Goal: Task Accomplishment & Management: Manage account settings

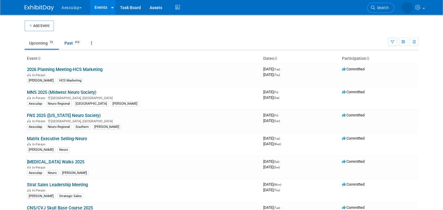
drag, startPoint x: 71, startPoint y: 4, endPoint x: 75, endPoint y: 22, distance: 18.6
click at [71, 4] on button "Aesculap" at bounding box center [75, 6] width 28 height 13
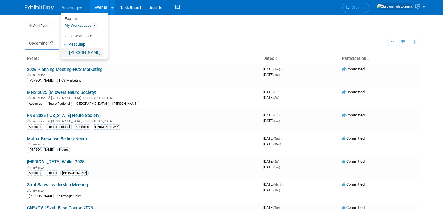
click at [77, 54] on link "[PERSON_NAME]" at bounding box center [82, 52] width 42 height 8
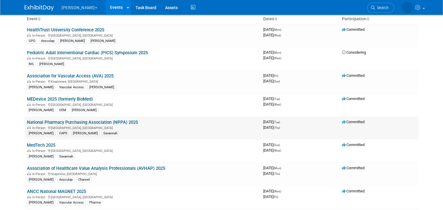
scroll to position [88, 0]
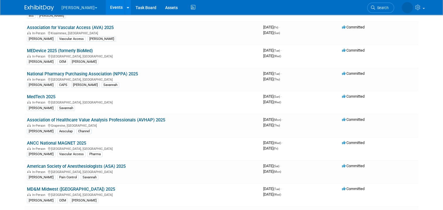
click at [113, 163] on link "American Society of Anesthesiologists (ASA) 2025" at bounding box center [76, 165] width 99 height 5
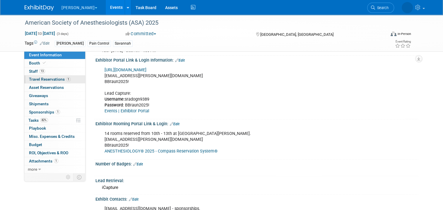
scroll to position [176, 0]
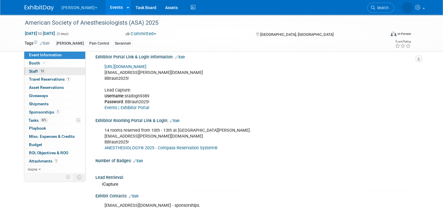
click at [55, 71] on link "13 Staff 13" at bounding box center [54, 71] width 61 height 8
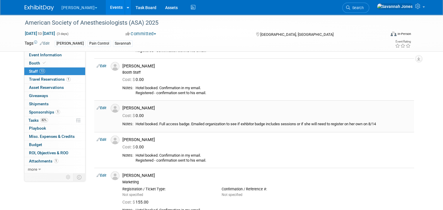
drag, startPoint x: 99, startPoint y: 107, endPoint x: 110, endPoint y: 107, distance: 11.4
click at [99, 107] on link "Edit" at bounding box center [102, 108] width 10 height 4
select select "7ccc1350-2fbe-4f3e-bd3b-78085382e1d8"
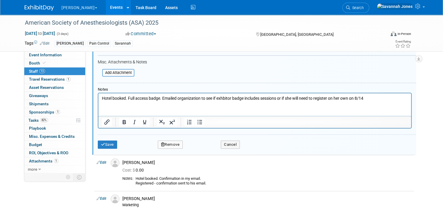
scroll to position [469, 0]
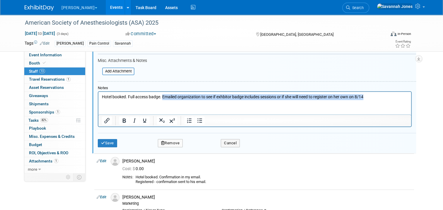
drag, startPoint x: 390, startPoint y: 97, endPoint x: 163, endPoint y: 100, distance: 227.2
click at [163, 100] on html "Hotel booked. Full access badge. Emailed organization to see if exhbitor badge …" at bounding box center [254, 96] width 313 height 8
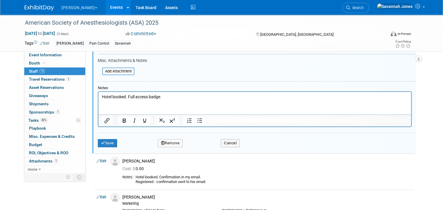
scroll to position [410, 0]
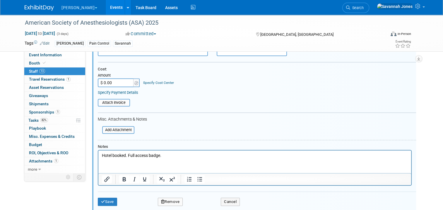
click at [119, 81] on input "$ 0.00" at bounding box center [116, 82] width 37 height 9
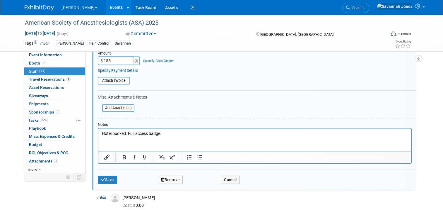
scroll to position [557, 0]
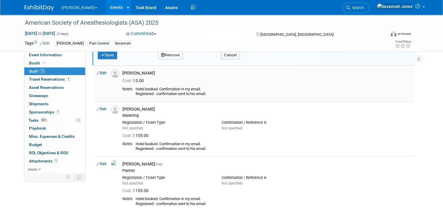
type input "$ 155.00"
drag, startPoint x: 210, startPoint y: 91, endPoint x: 134, endPoint y: 85, distance: 76.4
click at [136, 87] on div "Hotel booked. Confirmation in my email. Registered - confirmation sent to his e…" at bounding box center [274, 92] width 276 height 10
copy div "Hotel booked. Confirmation in my email. Registered - confirmation sent to his e…"
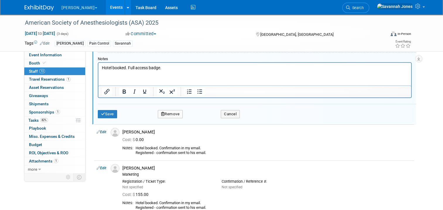
scroll to position [439, 0]
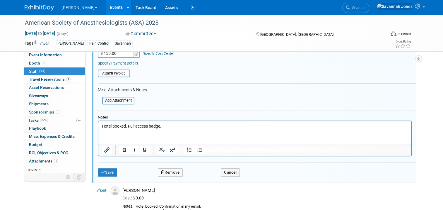
click at [169, 129] on html "Hotel booked. Full access badge." at bounding box center [254, 125] width 313 height 8
drag, startPoint x: 172, startPoint y: 125, endPoint x: 106, endPoint y: 124, distance: 66.2
click at [106, 124] on p "Hotel booked. Full access badge." at bounding box center [255, 126] width 306 height 6
drag, startPoint x: 126, startPoint y: 124, endPoint x: 166, endPoint y: 134, distance: 41.5
click at [165, 129] on html "Hotel booked. Full access badge." at bounding box center [254, 125] width 313 height 8
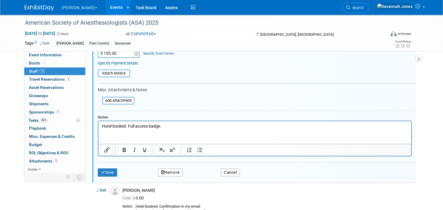
click at [179, 129] on html "Hotel booked. Full access badge." at bounding box center [254, 125] width 313 height 8
drag, startPoint x: 149, startPoint y: 124, endPoint x: 95, endPoint y: 123, distance: 54.8
click at [98, 123] on html "Hotel booked. Full access badge." at bounding box center [254, 125] width 313 height 8
drag, startPoint x: 124, startPoint y: 123, endPoint x: 129, endPoint y: 126, distance: 5.4
click at [110, 126] on p "Hotel booked. Full access badge." at bounding box center [255, 126] width 306 height 6
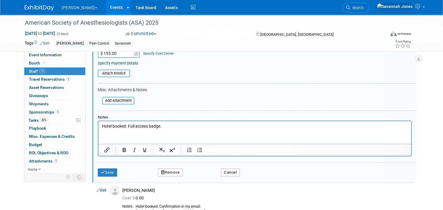
drag, startPoint x: 177, startPoint y: 126, endPoint x: 109, endPoint y: 122, distance: 68.1
click at [98, 121] on html "Hotel booked. Full access badge." at bounding box center [254, 125] width 313 height 8
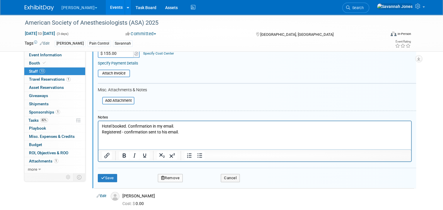
click at [105, 171] on div "Save Remove Cancel" at bounding box center [257, 176] width 318 height 19
click at [107, 174] on button "Save" at bounding box center [107, 178] width 19 height 8
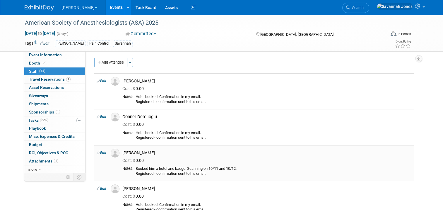
scroll to position [0, 0]
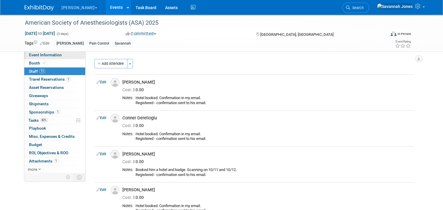
click at [67, 54] on link "Event Information" at bounding box center [54, 55] width 61 height 8
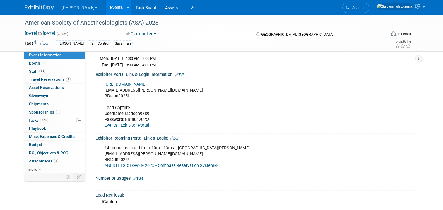
scroll to position [117, 0]
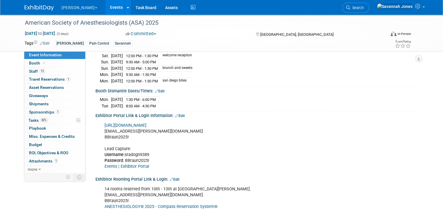
click at [145, 123] on link "https://ANES2025.exh.mapyourshow.com/" at bounding box center [126, 125] width 42 height 5
click at [50, 114] on link "1 Sponsorships 1" at bounding box center [54, 112] width 61 height 8
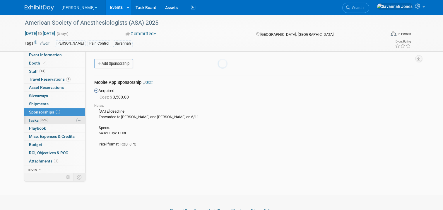
click at [51, 119] on body "B. Braun Explore: My Workspaces 2 Go to Workspace: Aesculap B. Braun Events Add…" at bounding box center [221, 105] width 443 height 210
drag, startPoint x: 51, startPoint y: 119, endPoint x: 63, endPoint y: 120, distance: 11.8
click at [63, 120] on link "82% Tasks 82%" at bounding box center [54, 120] width 61 height 8
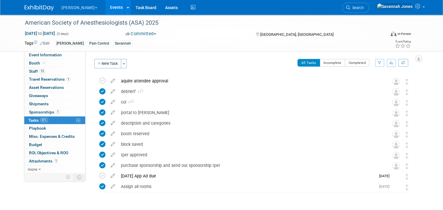
click at [203, 54] on div "Event Website: Edit https://www.asahq.org/annualmeeting Event Venue Name: Henry…" at bounding box center [251, 112] width 333 height 122
click at [107, 67] on button "New Task" at bounding box center [107, 63] width 27 height 9
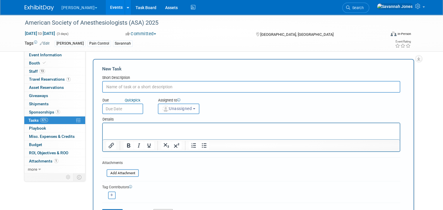
click at [187, 90] on input "text" at bounding box center [251, 87] width 298 height 12
type input "register everyone"
click at [256, 110] on div "Due Quick pick Assigned to <img src="https://www.exhibitday.com/Images/Unassign…" at bounding box center [251, 103] width 307 height 21
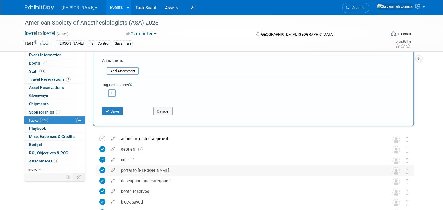
scroll to position [117, 0]
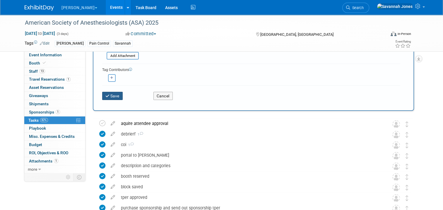
click at [110, 94] on button "Save" at bounding box center [112, 96] width 20 height 8
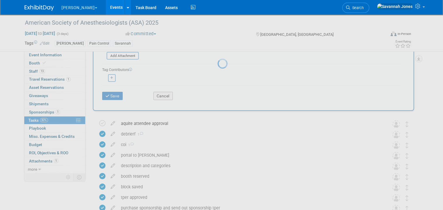
scroll to position [0, 0]
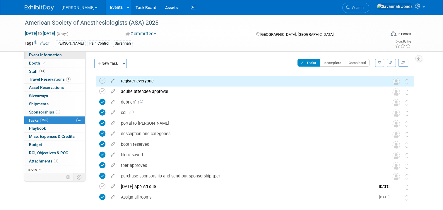
click at [58, 55] on link "Event Information" at bounding box center [54, 55] width 61 height 8
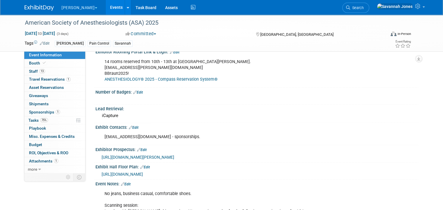
scroll to position [234, 0]
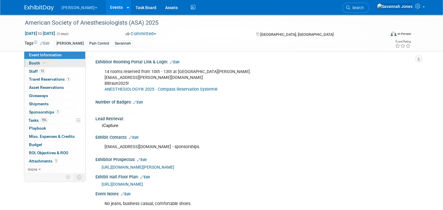
click at [58, 64] on link "Booth" at bounding box center [54, 63] width 61 height 8
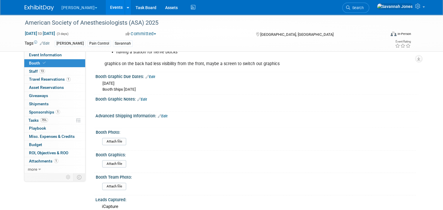
scroll to position [467, 0]
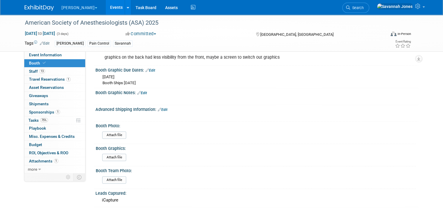
click at [160, 107] on link "Edit" at bounding box center [163, 109] width 10 height 4
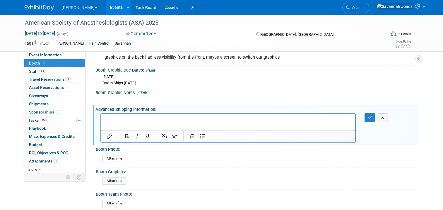
scroll to position [0, 0]
click at [165, 119] on p "Rich Text Area. Press ALT-0 for help." at bounding box center [228, 119] width 247 height 6
drag, startPoint x: 367, startPoint y: 111, endPoint x: 364, endPoint y: 111, distance: 3.2
click at [367, 113] on button "button" at bounding box center [370, 117] width 11 height 8
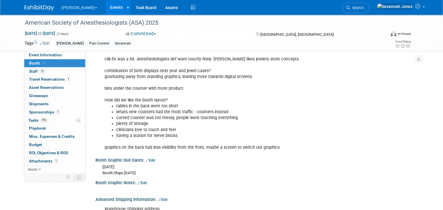
scroll to position [479, 0]
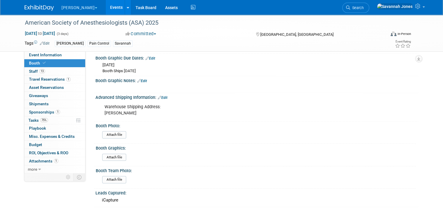
click at [156, 95] on span "Edit" at bounding box center [161, 97] width 11 height 4
drag, startPoint x: 159, startPoint y: 90, endPoint x: 157, endPoint y: 92, distance: 3.5
click at [159, 95] on link "Edit" at bounding box center [163, 97] width 10 height 4
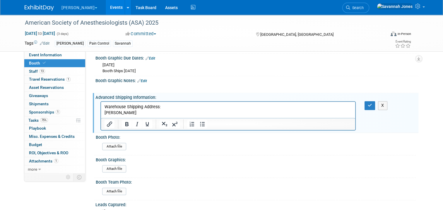
scroll to position [0, 0]
click at [130, 113] on p "Warehouse Shipping Address: B. Braun" at bounding box center [228, 110] width 247 height 12
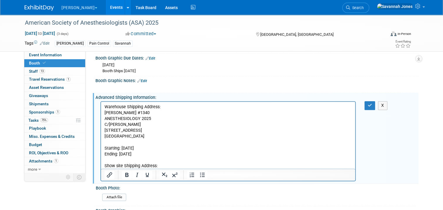
drag, startPoint x: 117, startPoint y: 166, endPoint x: 120, endPoint y: 164, distance: 3.9
click at [117, 166] on p "Show site Shipping Address:" at bounding box center [228, 166] width 247 height 6
click at [168, 167] on p "Show Site Shipping Address:" at bounding box center [228, 166] width 247 height 6
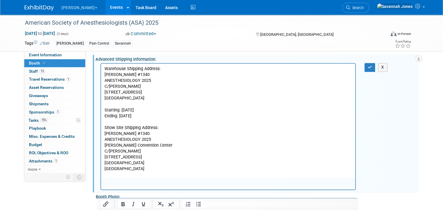
scroll to position [541, 0]
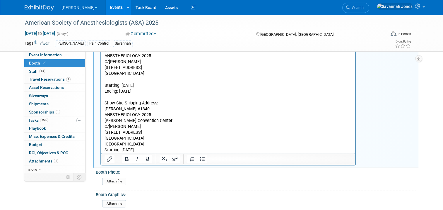
drag, startPoint x: 166, startPoint y: 149, endPoint x: 157, endPoint y: 100, distance: 50.3
click at [101, 40] on html "Warehouse Shipping Address: B. Braun #1340 ANESTHESIOLOGY 2025 C/O Freeman 3323…" at bounding box center [228, 96] width 254 height 114
click at [194, 119] on p "Henry B Gonzalez Convention Center" at bounding box center [228, 121] width 247 height 6
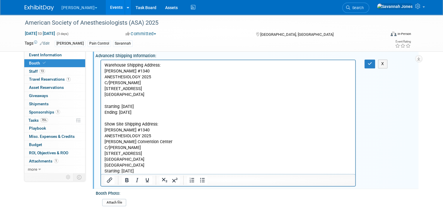
scroll to position [512, 0]
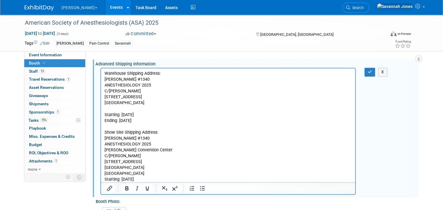
click at [105, 114] on p "Starting: September 8 2025" at bounding box center [228, 115] width 247 height 6
click at [120, 176] on p "Starting: October 7 2025" at bounding box center [228, 179] width 247 height 6
click at [120, 174] on p "USA" at bounding box center [228, 173] width 247 height 6
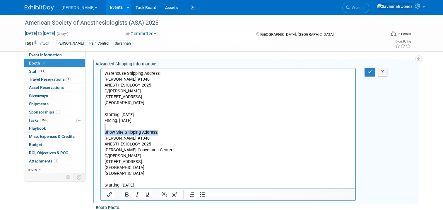
drag, startPoint x: 167, startPoint y: 133, endPoint x: 101, endPoint y: 129, distance: 66.3
click at [101, 129] on html "Warehouse Shipping Address: B. Braun #1340 ANESTHESIOLOGY 2025 C/O Freeman 3323…" at bounding box center [228, 128] width 254 height 120
click at [125, 192] on icon "Bold" at bounding box center [126, 194] width 3 height 4
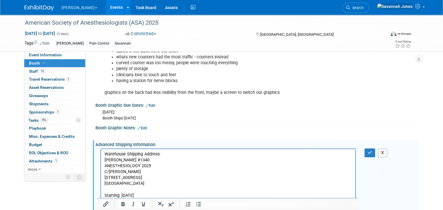
scroll to position [454, 0]
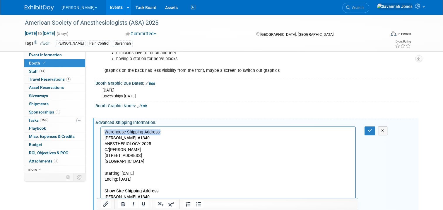
drag, startPoint x: 163, startPoint y: 130, endPoint x: 92, endPoint y: 130, distance: 70.3
click at [101, 130] on html "Warehouse Shipping Address: B. Braun #1340 ANESTHESIOLOGY 2025 C/O Freeman 3323…" at bounding box center [228, 187] width 254 height 120
drag, startPoint x: 125, startPoint y: 203, endPoint x: 129, endPoint y: 198, distance: 5.4
click at [125, 203] on icon "Bold" at bounding box center [122, 203] width 7 height 7
click at [179, 172] on p "Starting: September 8 2025" at bounding box center [228, 173] width 247 height 6
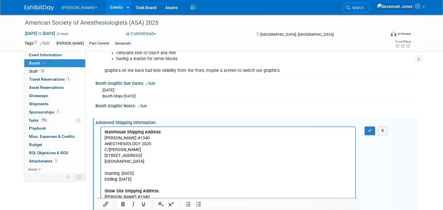
click at [103, 132] on html "Warehouse Shipping Address: B. Braun #1340 ANESTHESIOLOGY 2025 C/O Freeman 3323…" at bounding box center [228, 187] width 254 height 120
click at [106, 132] on b "Warehouse Shipping Address:" at bounding box center [133, 131] width 57 height 5
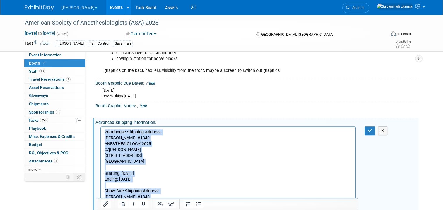
copy body "Warehouse Shipping Address: B. Braun #1340 ANESTHESIOLOGY 2025 C/O Freeman 3323…"
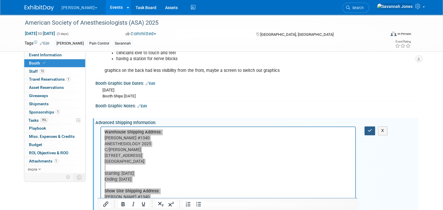
click at [371, 128] on icon "button" at bounding box center [370, 130] width 4 height 4
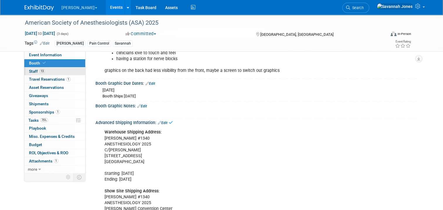
click at [56, 73] on link "13 Staff 13" at bounding box center [54, 71] width 61 height 8
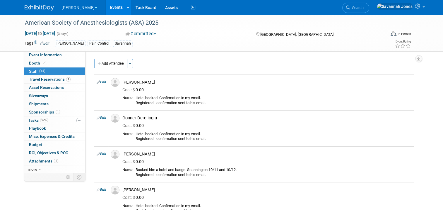
click at [106, 7] on link "Events" at bounding box center [116, 7] width 21 height 15
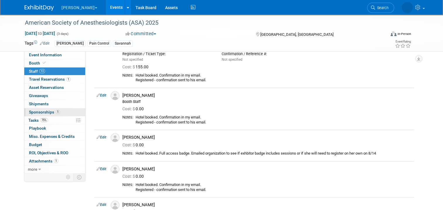
scroll to position [264, 0]
click at [50, 114] on link "1 Sponsorships 1" at bounding box center [54, 112] width 61 height 8
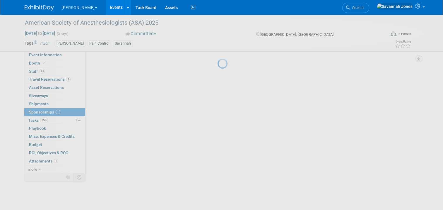
scroll to position [0, 0]
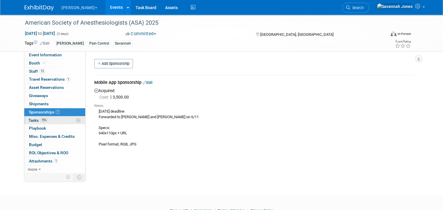
click at [54, 118] on body "B. Braun Explore: My Workspaces 2 Go to Workspace: Aesculap B. Braun Events Add…" at bounding box center [221, 105] width 443 height 210
click at [55, 118] on link "75% Tasks 75%" at bounding box center [54, 120] width 61 height 8
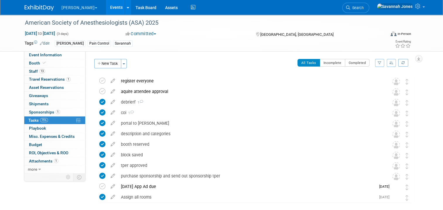
click at [176, 61] on div "All Tasks Incomplete Completed Filter by Assignee -- Select Assignee -- All una…" at bounding box center [272, 65] width 284 height 12
click at [69, 200] on div "Event Information Event Info Booth Booth 13 Staff 13 Staff 1 Travel Reservation…" at bounding box center [221, 121] width 403 height 212
click at [100, 80] on icon at bounding box center [102, 81] width 6 height 6
click at [104, 64] on button "New Task" at bounding box center [107, 63] width 27 height 9
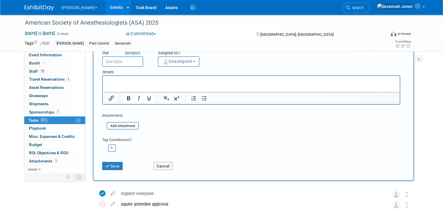
scroll to position [117, 0]
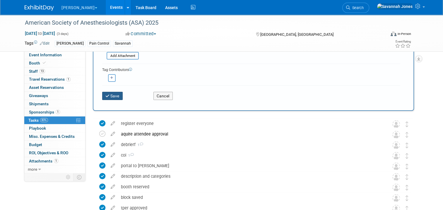
type input "shipping"
click at [106, 98] on button "Save" at bounding box center [112, 96] width 20 height 8
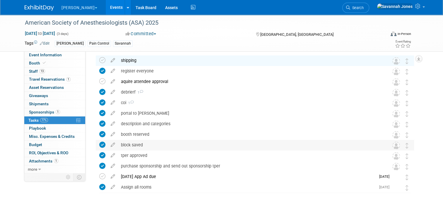
scroll to position [0, 0]
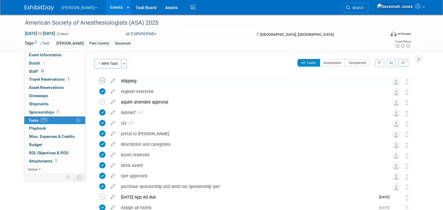
click at [99, 78] on icon at bounding box center [102, 81] width 6 height 6
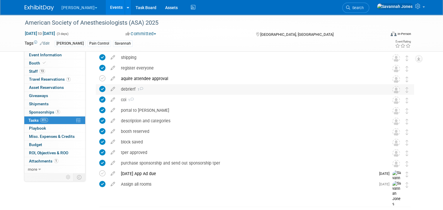
scroll to position [9, 0]
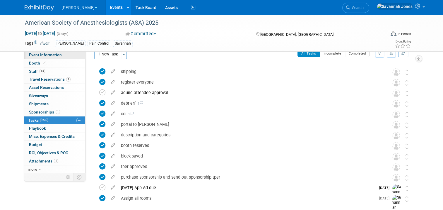
click at [60, 56] on link "Event Information" at bounding box center [54, 55] width 61 height 8
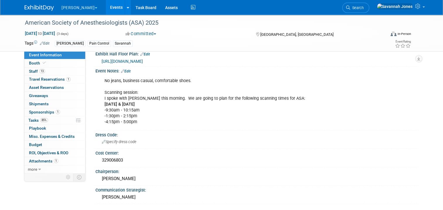
scroll to position [357, 0]
click at [51, 66] on link "Booth" at bounding box center [54, 63] width 61 height 8
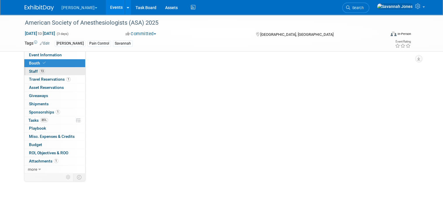
scroll to position [0, 0]
click at [52, 73] on link "13 Staff 13" at bounding box center [54, 71] width 61 height 8
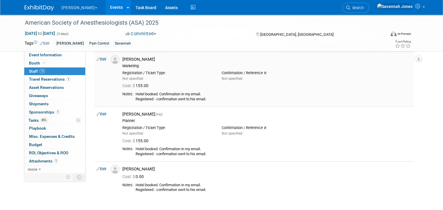
scroll to position [439, 0]
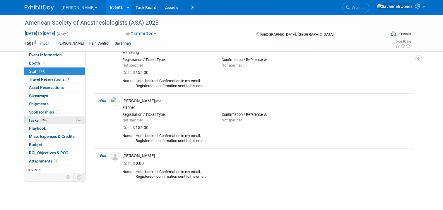
click at [55, 117] on link "85% Tasks 85%" at bounding box center [54, 120] width 61 height 8
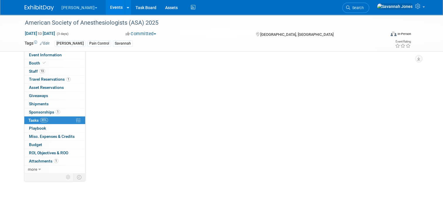
scroll to position [0, 0]
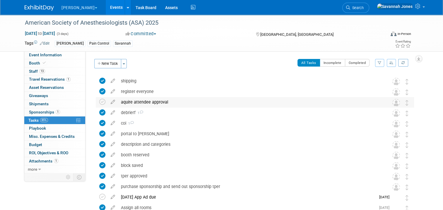
drag, startPoint x: 100, startPoint y: 101, endPoint x: 144, endPoint y: 100, distance: 44.5
click at [100, 101] on icon at bounding box center [102, 102] width 6 height 6
click at [150, 98] on div "aquire attendee approval" at bounding box center [249, 102] width 263 height 10
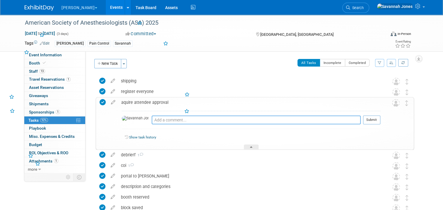
click at [163, 117] on textarea at bounding box center [256, 119] width 209 height 9
type textarea "sent out on 8/14"
click at [379, 118] on button "Submit" at bounding box center [371, 119] width 17 height 9
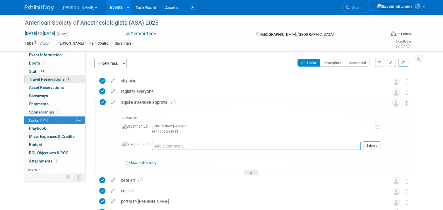
drag, startPoint x: 48, startPoint y: 79, endPoint x: 52, endPoint y: 80, distance: 3.3
click at [48, 79] on span "Travel Reservations 1" at bounding box center [50, 79] width 42 height 5
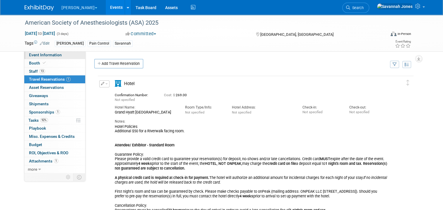
click at [38, 51] on link "Event Information" at bounding box center [54, 55] width 61 height 8
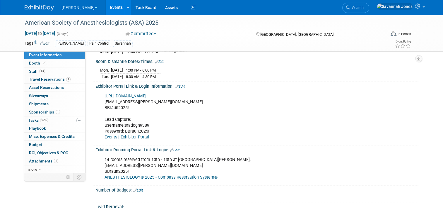
scroll to position [176, 0]
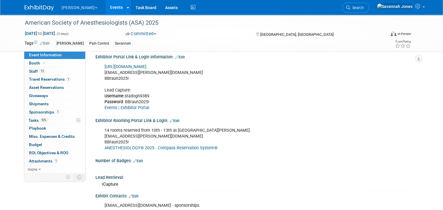
click at [146, 145] on link "ANESTHESIOLOGY® 2025 - Compass Reservation System®" at bounding box center [161, 147] width 113 height 5
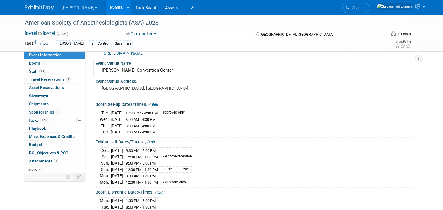
scroll to position [0, 0]
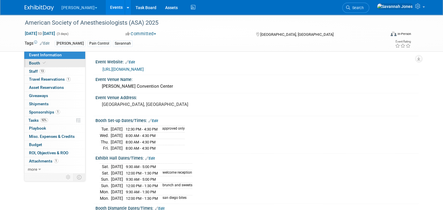
drag, startPoint x: 64, startPoint y: 59, endPoint x: 64, endPoint y: 63, distance: 3.5
click at [64, 59] on link "Booth" at bounding box center [54, 63] width 61 height 8
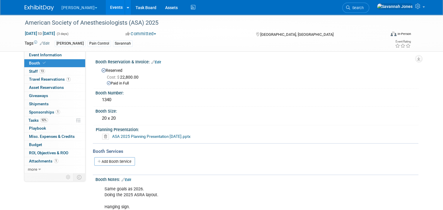
drag, startPoint x: 64, startPoint y: 64, endPoint x: 80, endPoint y: 63, distance: 15.8
click at [64, 64] on link "Booth" at bounding box center [54, 63] width 61 height 8
click at [60, 72] on link "13 Staff 13" at bounding box center [54, 71] width 61 height 8
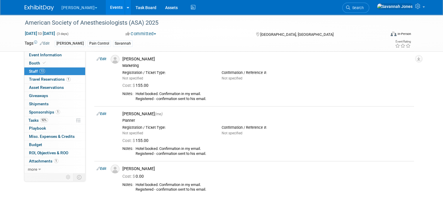
scroll to position [439, 0]
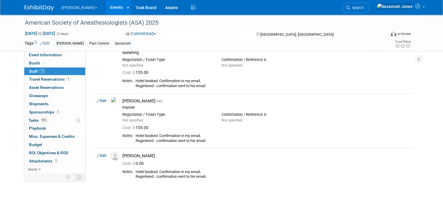
click at [106, 13] on link "Events" at bounding box center [116, 7] width 21 height 15
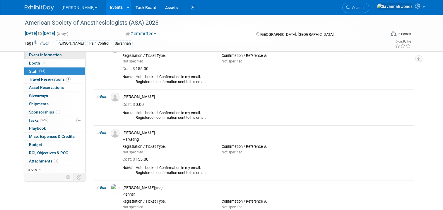
scroll to position [351, 0]
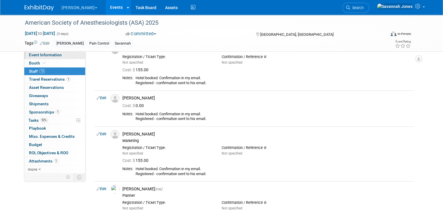
click at [64, 56] on link "Event Information" at bounding box center [54, 55] width 61 height 8
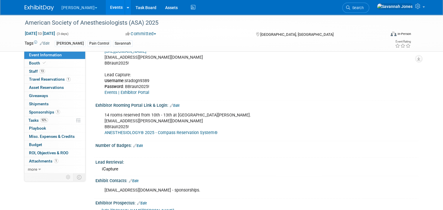
scroll to position [205, 0]
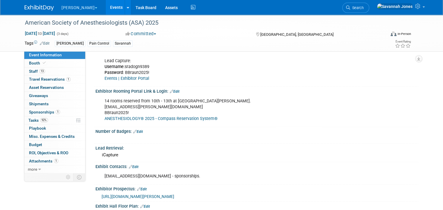
click at [135, 129] on link "Edit" at bounding box center [138, 131] width 10 height 4
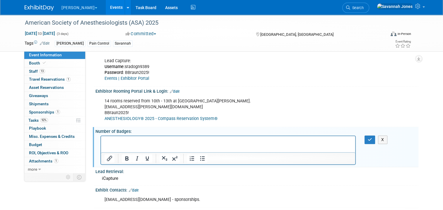
scroll to position [0, 0]
drag, startPoint x: 236, startPoint y: 266, endPoint x: 140, endPoint y: 141, distance: 157.9
click at [140, 141] on p "Rich Text Area. Press ALT-0 for help." at bounding box center [228, 141] width 247 height 6
click at [372, 137] on icon "button" at bounding box center [370, 139] width 4 height 4
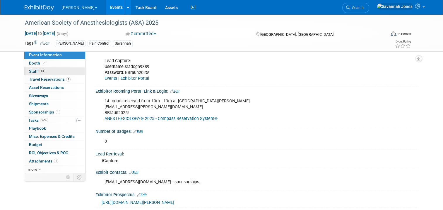
click at [61, 71] on link "13 Staff 13" at bounding box center [54, 71] width 61 height 8
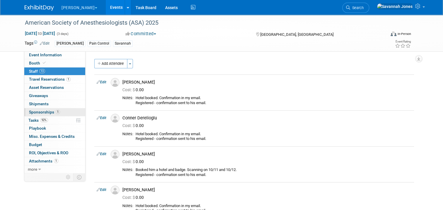
click at [56, 112] on span "1" at bounding box center [58, 112] width 4 height 4
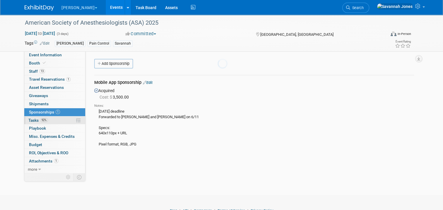
click at [50, 122] on link "92% Tasks 92%" at bounding box center [54, 120] width 61 height 8
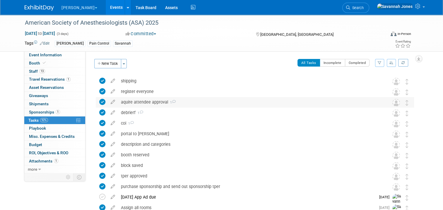
click at [159, 103] on div "aquire attendee approval 1" at bounding box center [249, 102] width 263 height 10
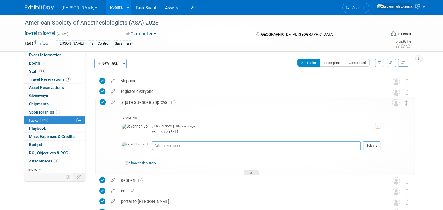
click at [162, 143] on textarea at bounding box center [256, 145] width 209 height 9
type textarea "approved 8/14"
click at [380, 145] on button "Submit" at bounding box center [371, 145] width 17 height 9
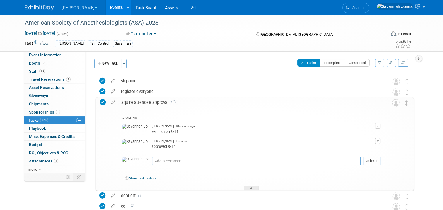
click at [106, 7] on link "Events" at bounding box center [116, 7] width 21 height 15
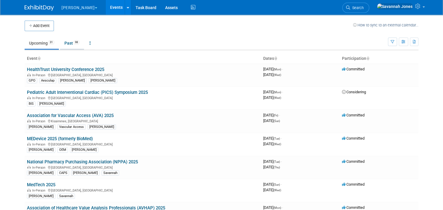
click at [73, 46] on link "Past 98" at bounding box center [72, 42] width 24 height 11
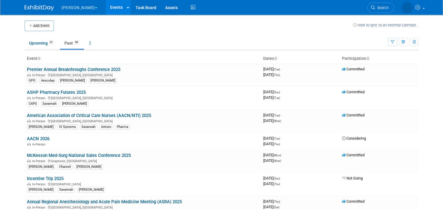
scroll to position [522, 0]
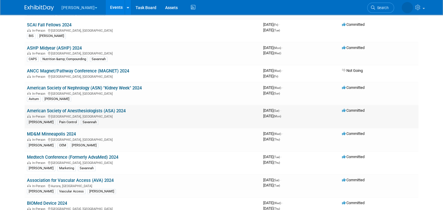
click at [119, 105] on td "American Society of Anesthesiologists (ASA) 2024 In-Person [GEOGRAPHIC_DATA], […" at bounding box center [143, 116] width 236 height 23
click at [121, 108] on link "American Society of Anesthesiologists (ASA) 2024" at bounding box center [76, 110] width 99 height 5
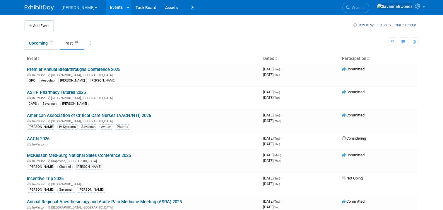
click at [42, 45] on link "Upcoming 31" at bounding box center [42, 42] width 34 height 11
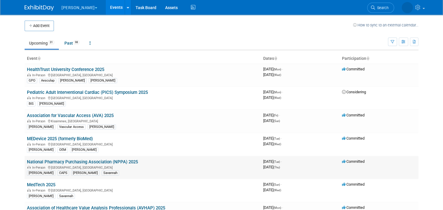
click at [115, 157] on td "National Pharmacy Purchasing Association (NPPA) 2025 In-Person [GEOGRAPHIC_DATA…" at bounding box center [143, 167] width 236 height 23
click at [115, 159] on link "National Pharmacy Purchasing Association (NPPA) 2025" at bounding box center [82, 161] width 111 height 5
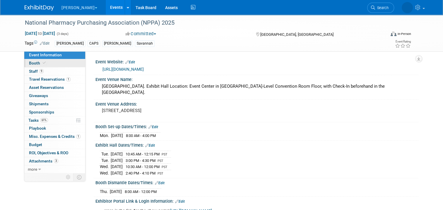
click at [47, 65] on link "Booth" at bounding box center [54, 63] width 61 height 8
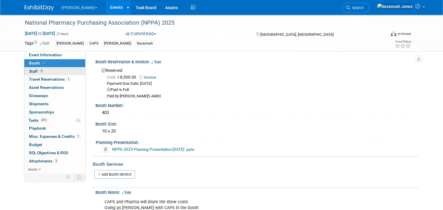
click at [48, 71] on link "9 Staff 9" at bounding box center [54, 71] width 61 height 8
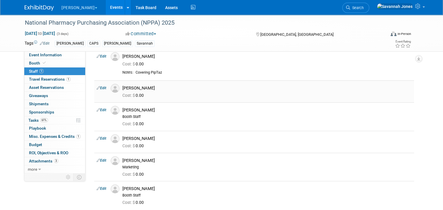
scroll to position [42, 0]
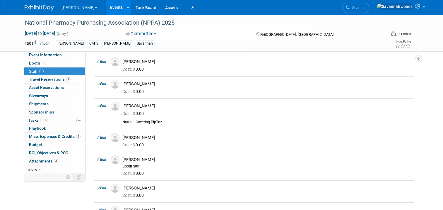
click at [106, 6] on link "Events" at bounding box center [116, 7] width 21 height 15
